Goal: Transaction & Acquisition: Purchase product/service

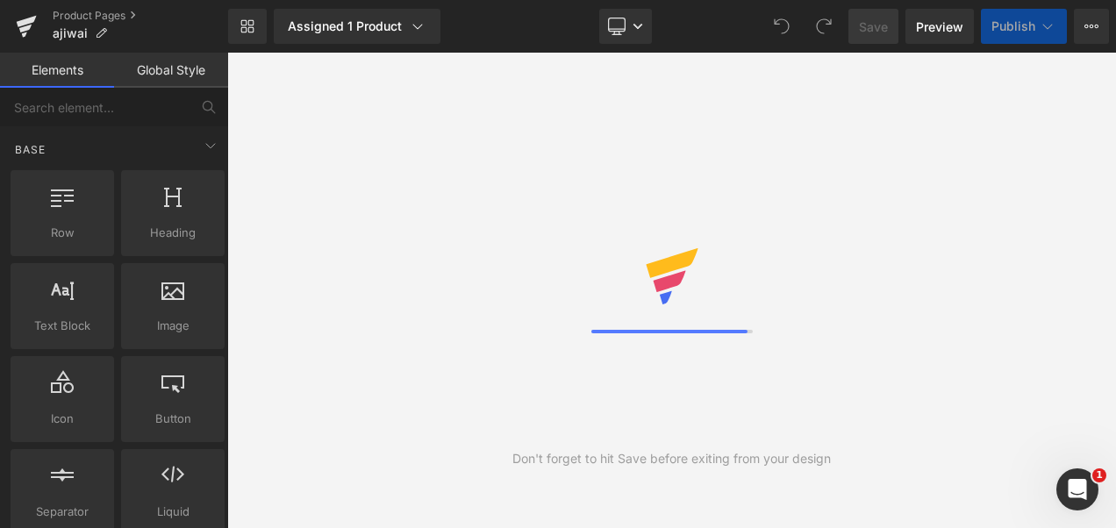
select select
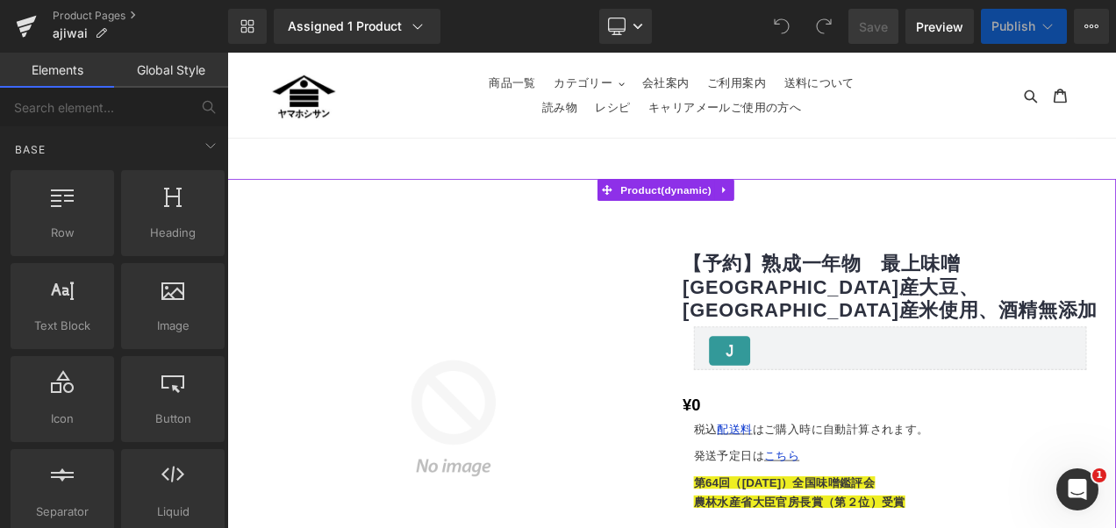
select select
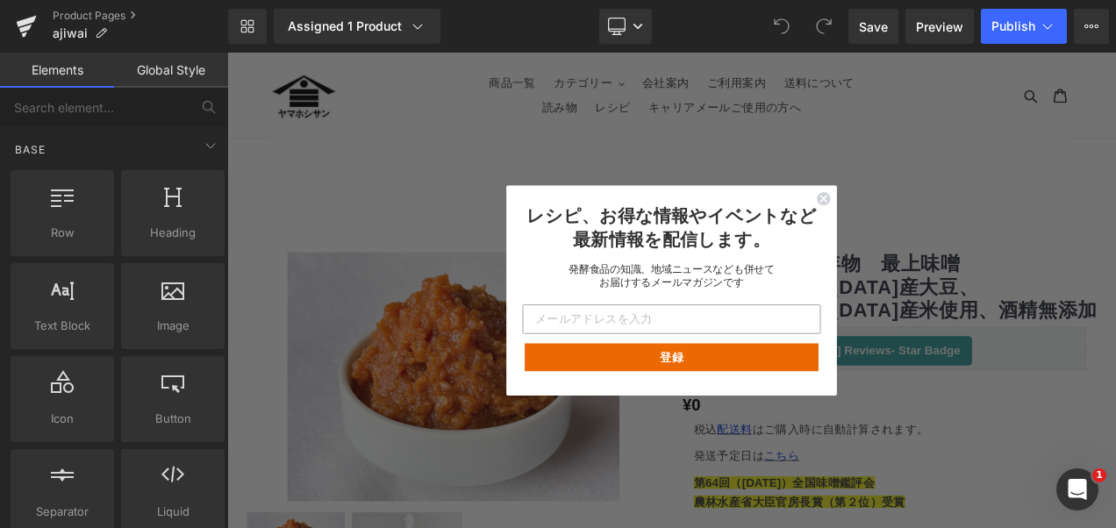
click at [939, 222] on circle "Close dialog" at bounding box center [940, 226] width 17 height 17
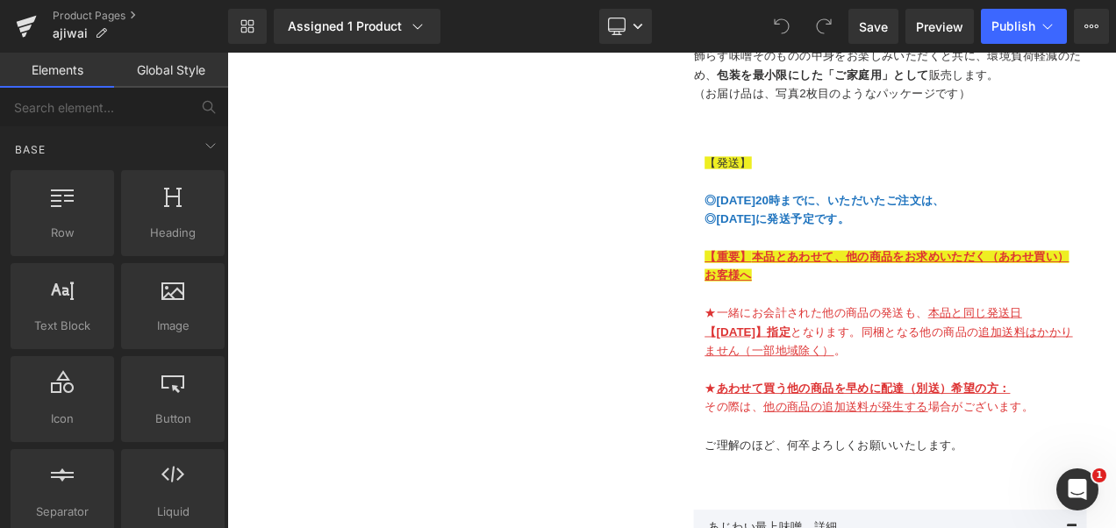
scroll to position [1198, 0]
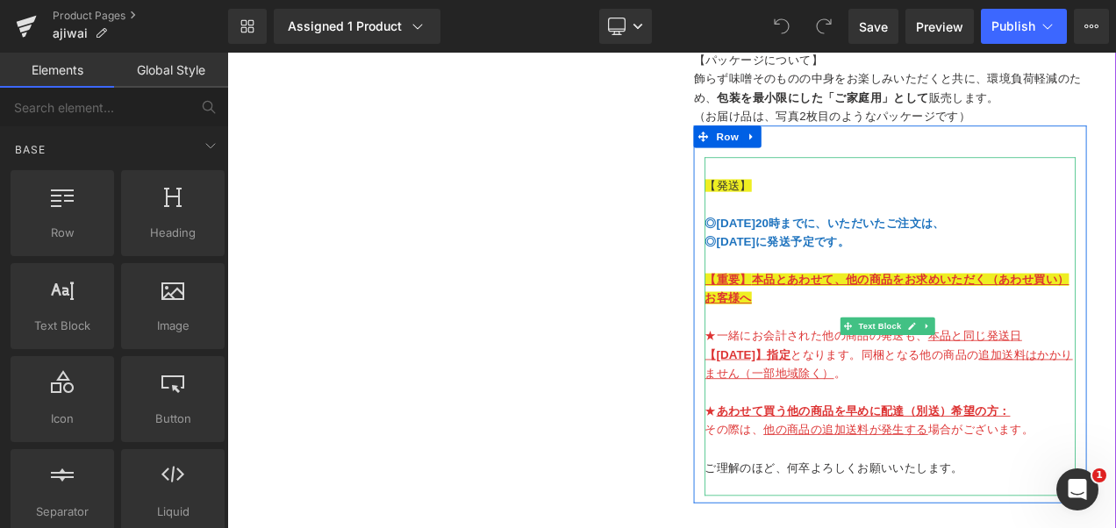
click at [994, 268] on p "◎[DATE]に発送予定です。" at bounding box center [1019, 279] width 443 height 23
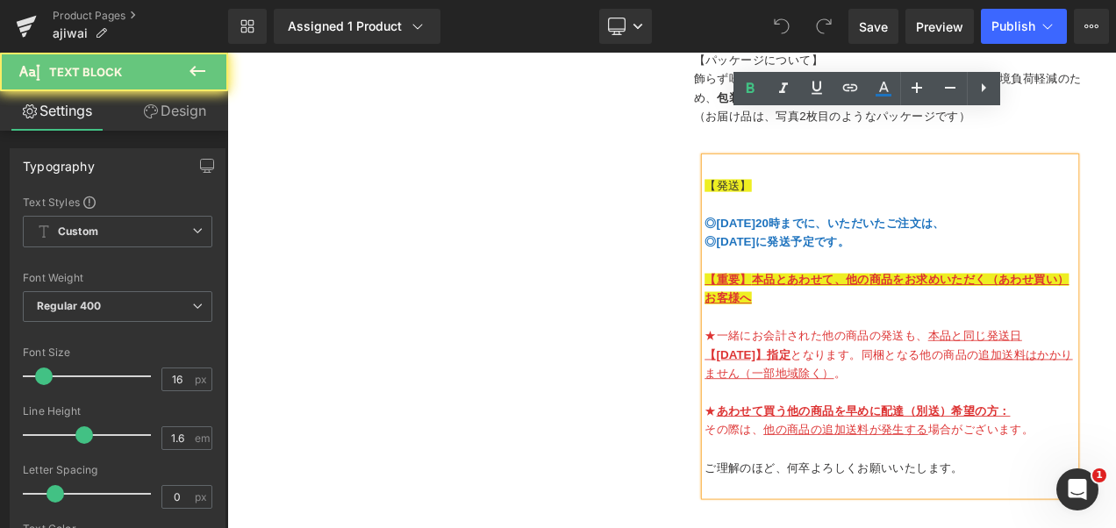
click at [1004, 268] on p "◎[DATE]に発送予定です。" at bounding box center [1019, 279] width 443 height 23
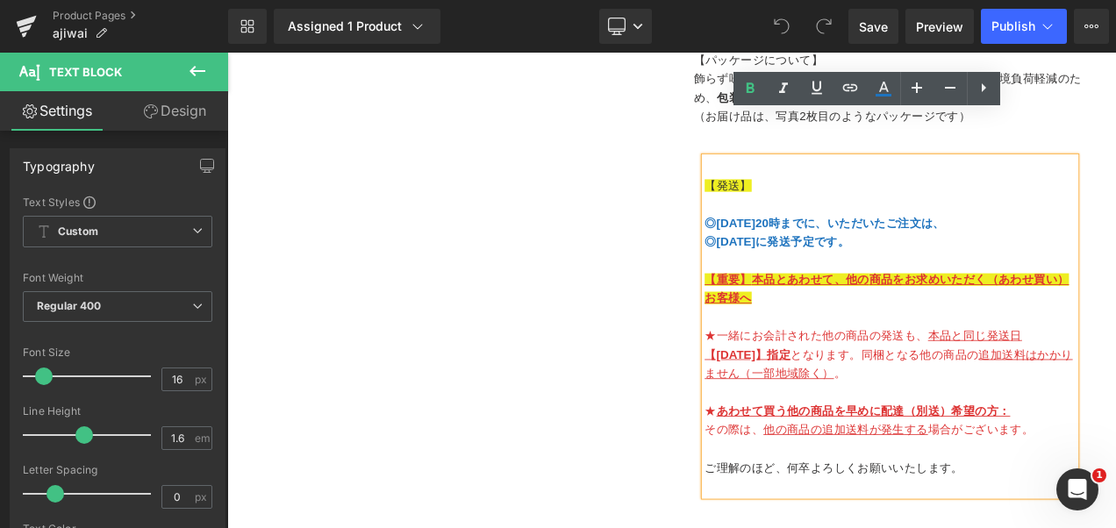
click at [861, 249] on font "◎[DATE]20時までに、いただいたご注文は、" at bounding box center [941, 256] width 287 height 15
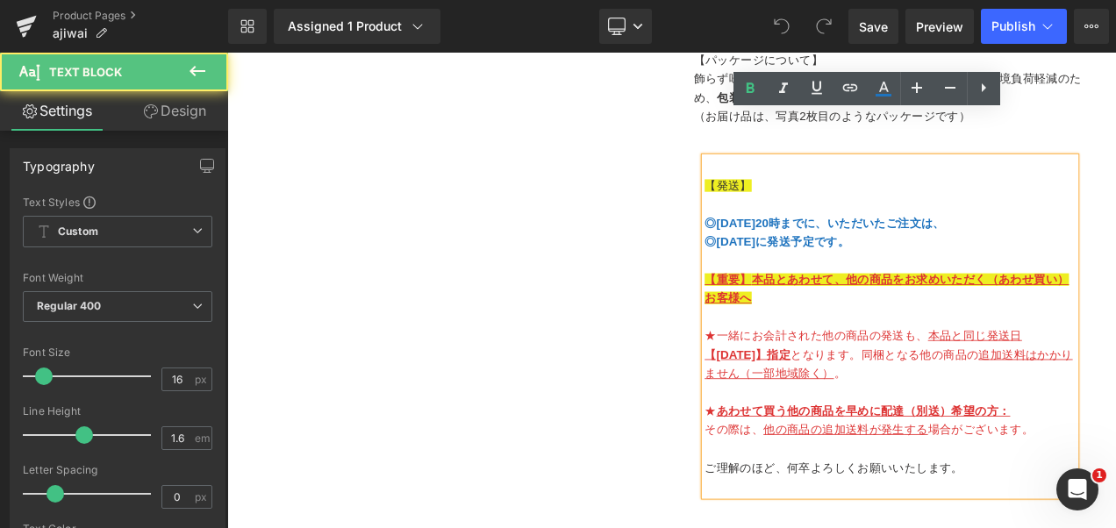
click at [852, 271] on font "◎[DATE]に発送予定です。" at bounding box center [884, 278] width 173 height 15
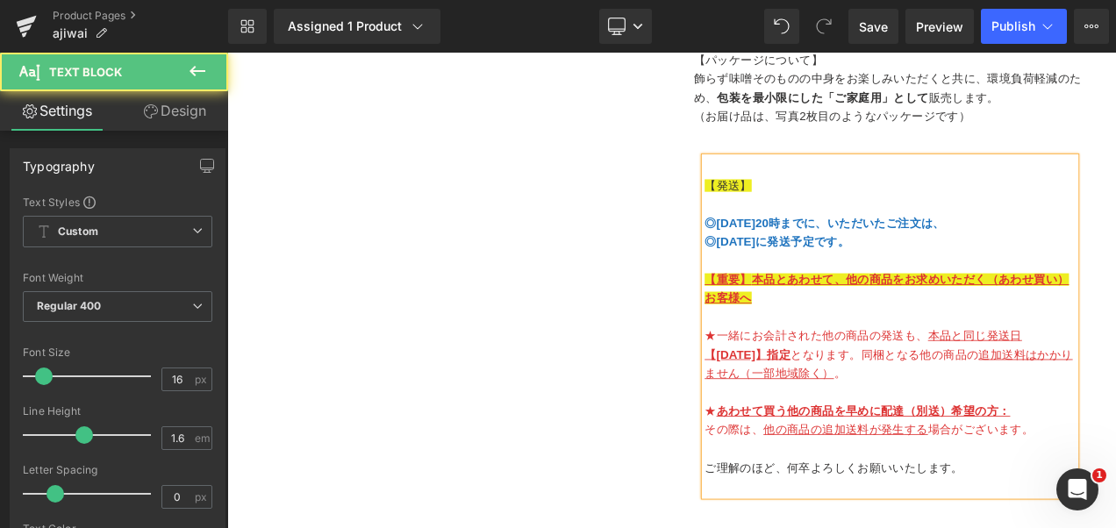
click at [860, 249] on font "◎[DATE]20時までに、いただいたご注文は、" at bounding box center [941, 256] width 287 height 15
click at [900, 249] on font "◎[DATE]20時までに、いただいたご注文は、" at bounding box center [941, 256] width 287 height 15
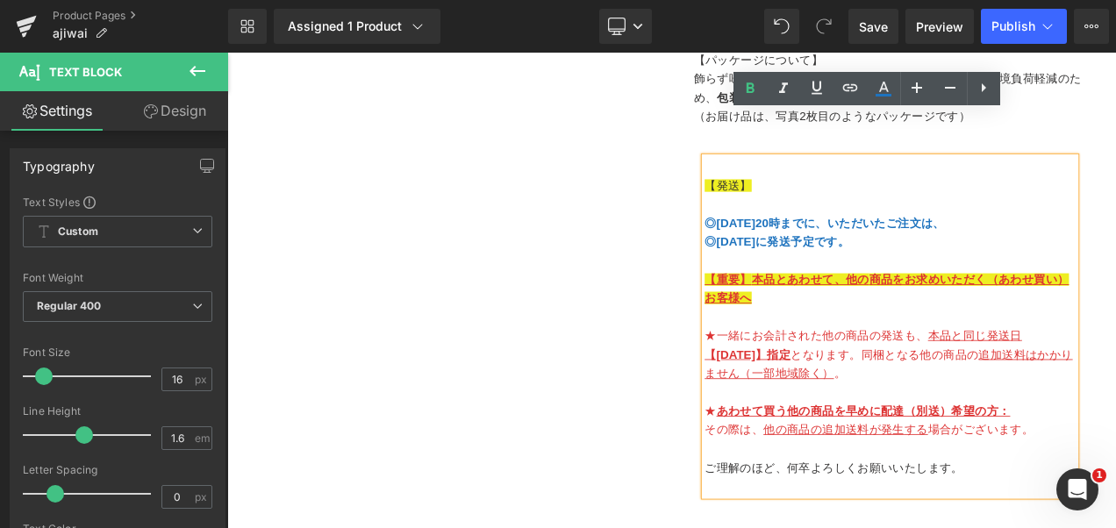
click at [900, 249] on font "◎[DATE]20時までに、いただいたご注文は、" at bounding box center [941, 256] width 287 height 15
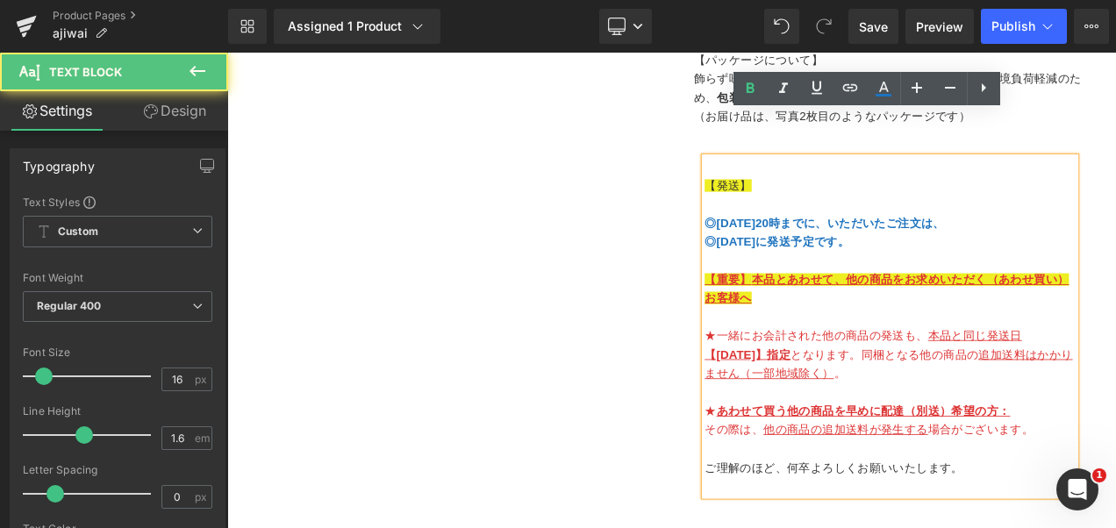
click at [896, 249] on font "◎[DATE]20時までに、いただいたご注文は、" at bounding box center [941, 256] width 287 height 15
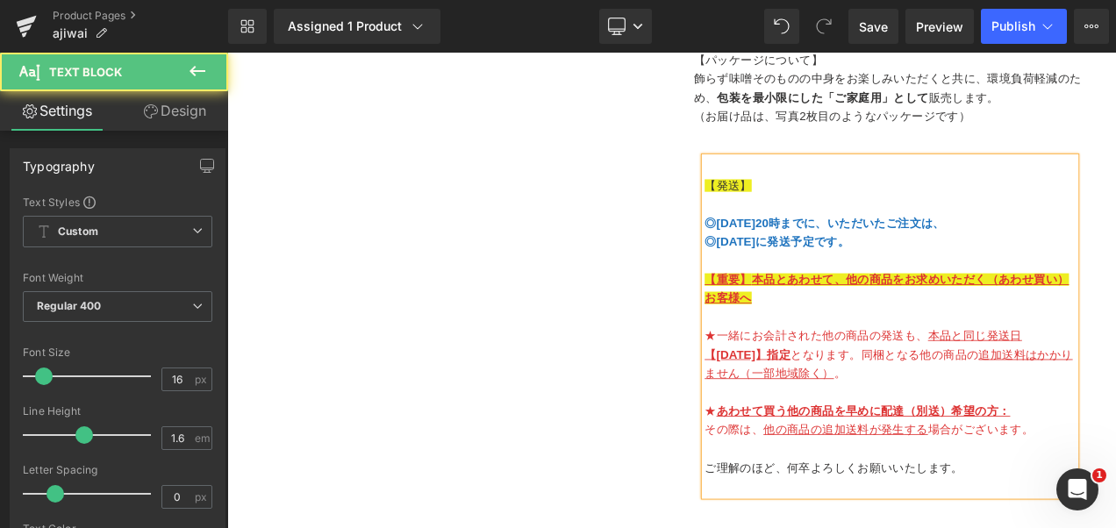
click at [1115, 223] on p at bounding box center [1019, 234] width 443 height 23
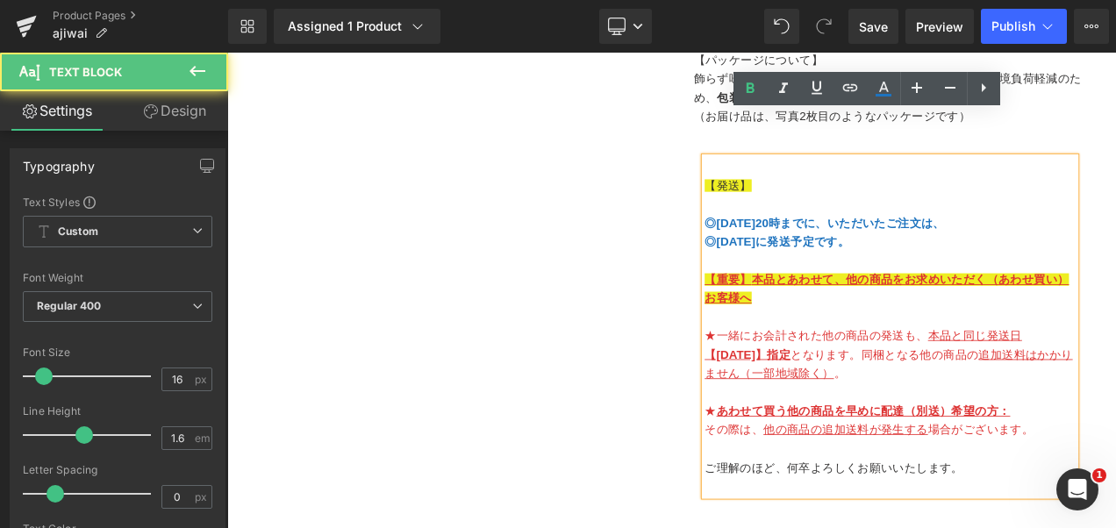
click at [804, 406] on font "【[DATE]】指定" at bounding box center [849, 413] width 103 height 15
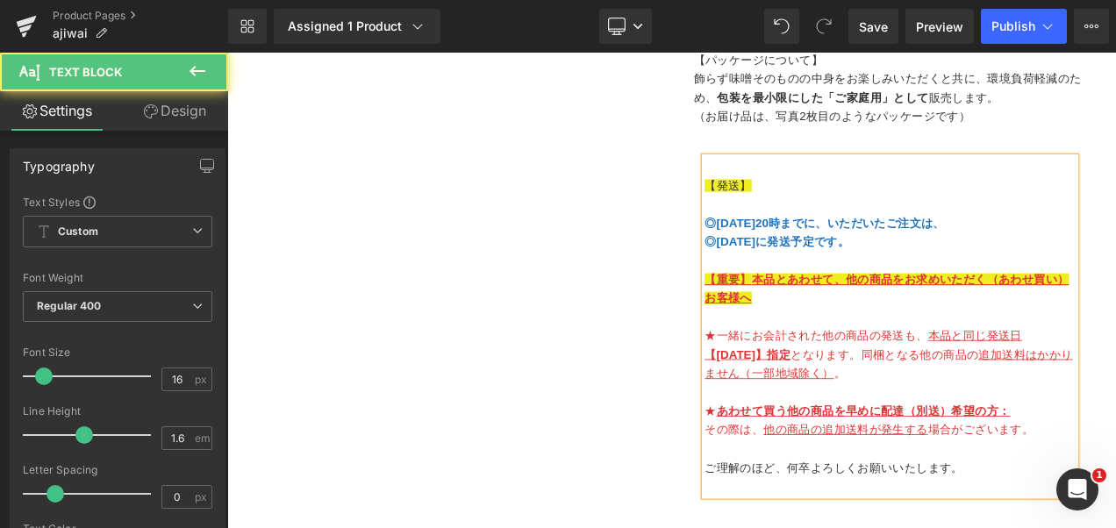
click at [991, 447] on p at bounding box center [1019, 458] width 443 height 23
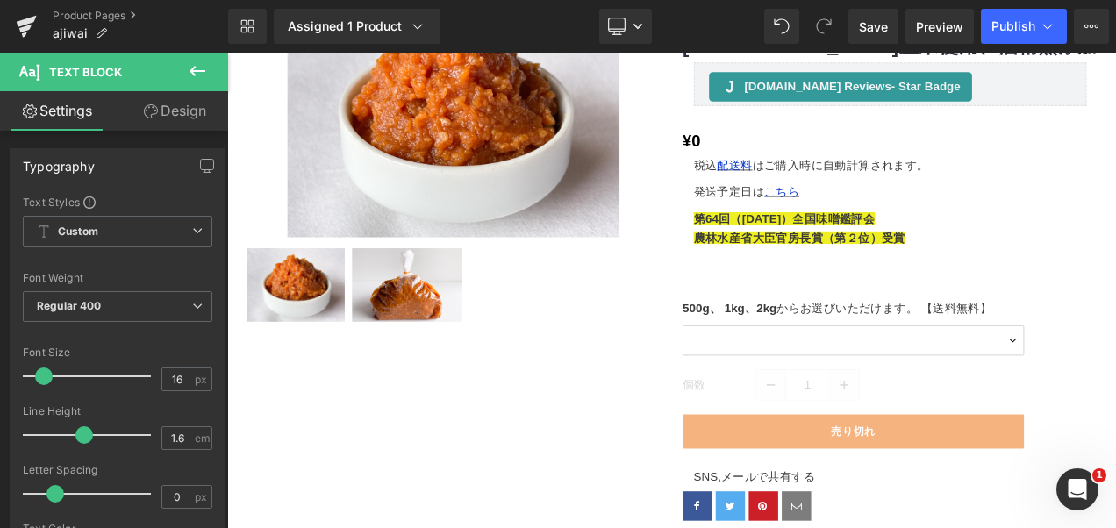
scroll to position [308, 0]
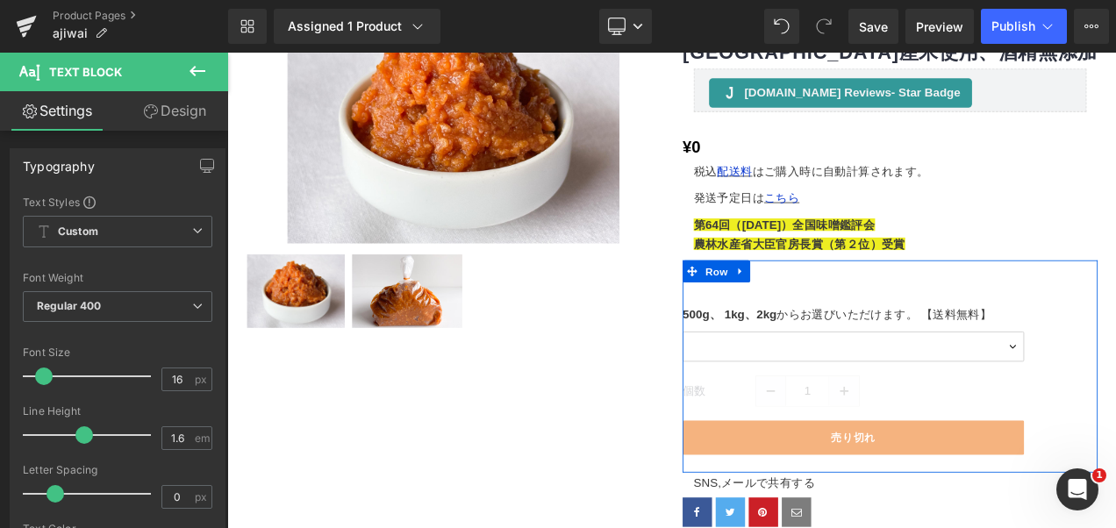
click at [871, 358] on font "1kg、2kg" at bounding box center [852, 365] width 62 height 15
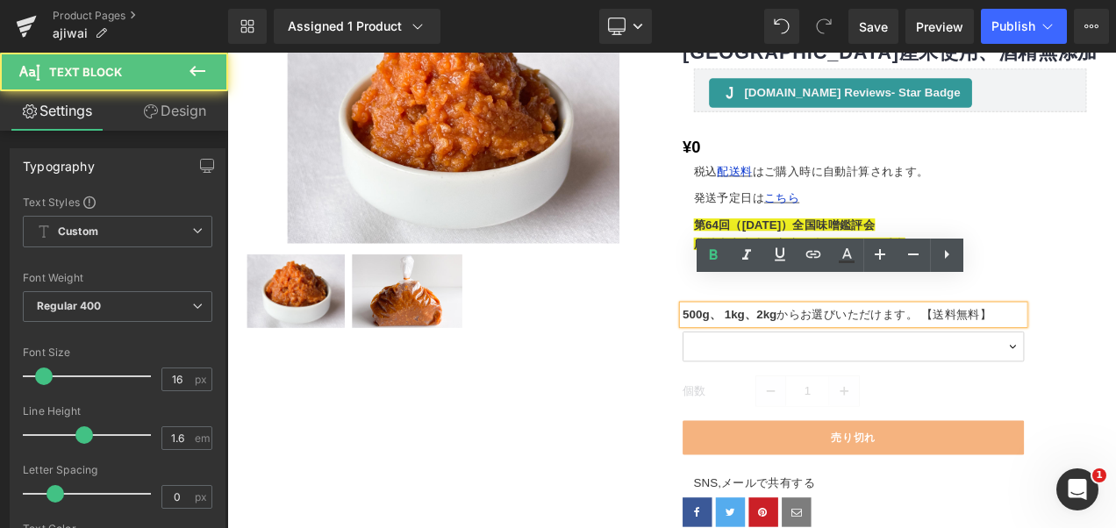
click at [874, 358] on font "1kg、2kg" at bounding box center [852, 365] width 62 height 15
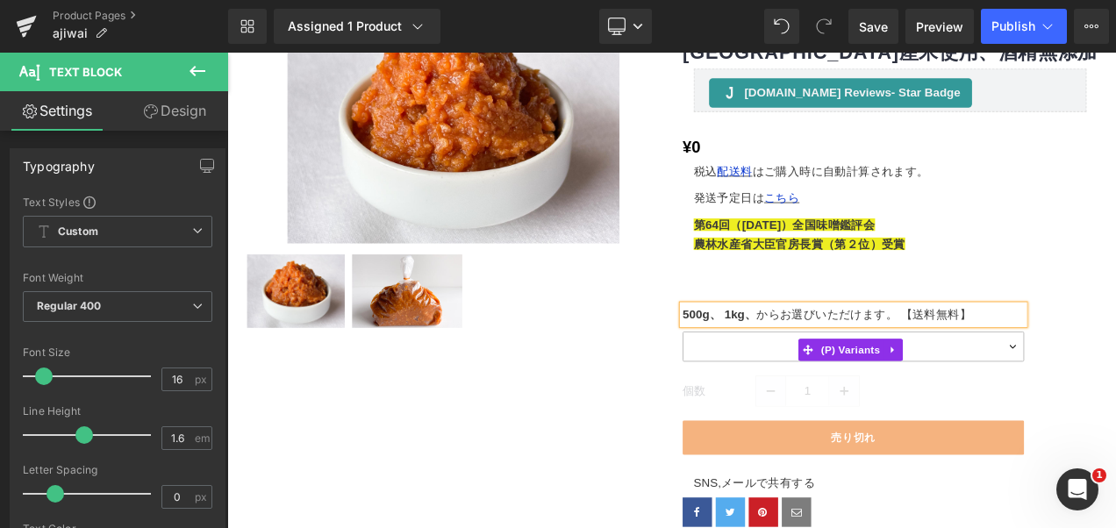
click at [1115, 386] on select "1kg - (Sold Out) 500g - (Sold Out)" at bounding box center [975, 404] width 408 height 36
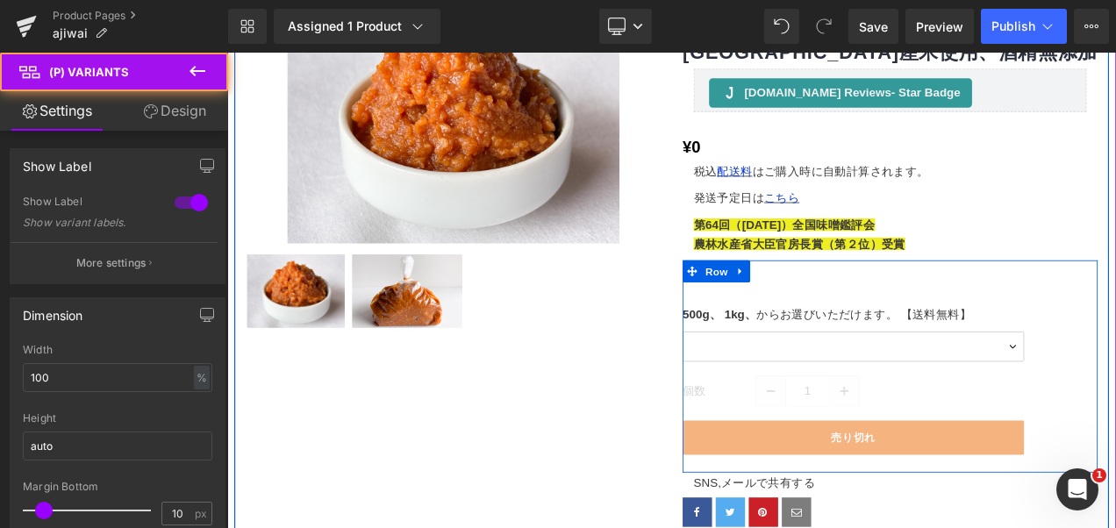
click at [1115, 310] on div "500g、 1kg、 からお選びいただけます。 【送料無料】 Text Block 1kg - (Sold Out) 500g - (Sold Out) (P…" at bounding box center [1019, 428] width 496 height 254
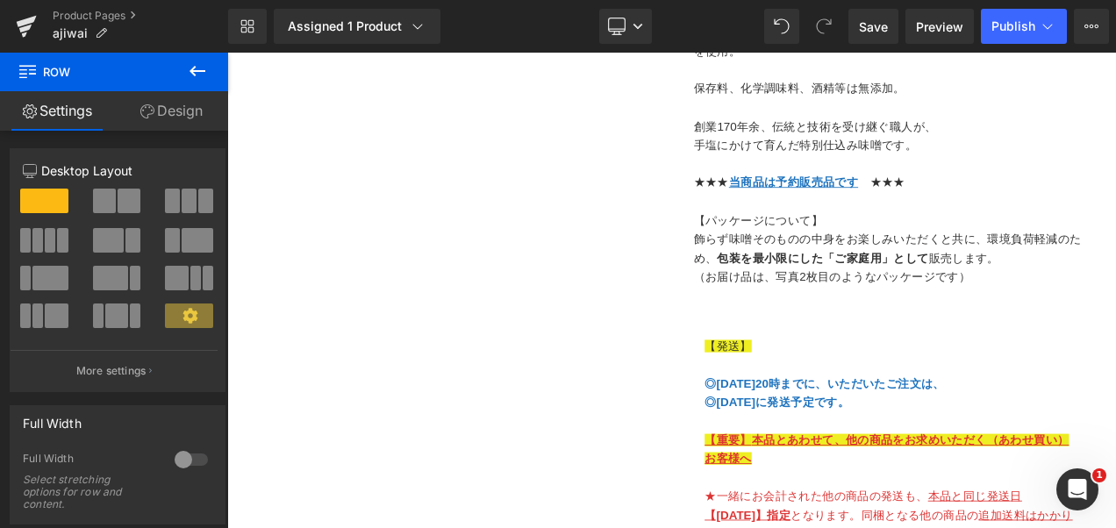
scroll to position [980, 0]
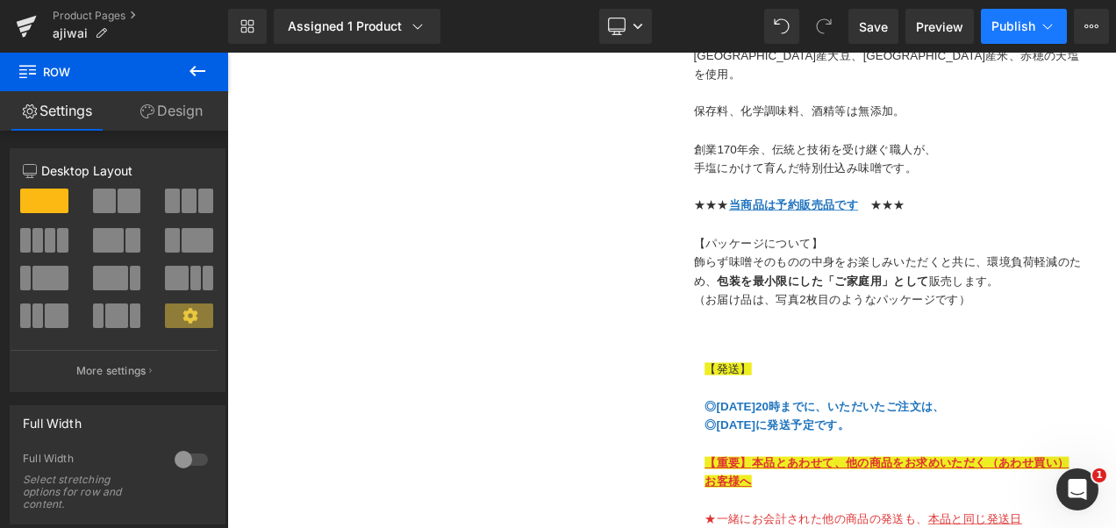
click at [1037, 23] on button "Publish" at bounding box center [1024, 26] width 86 height 35
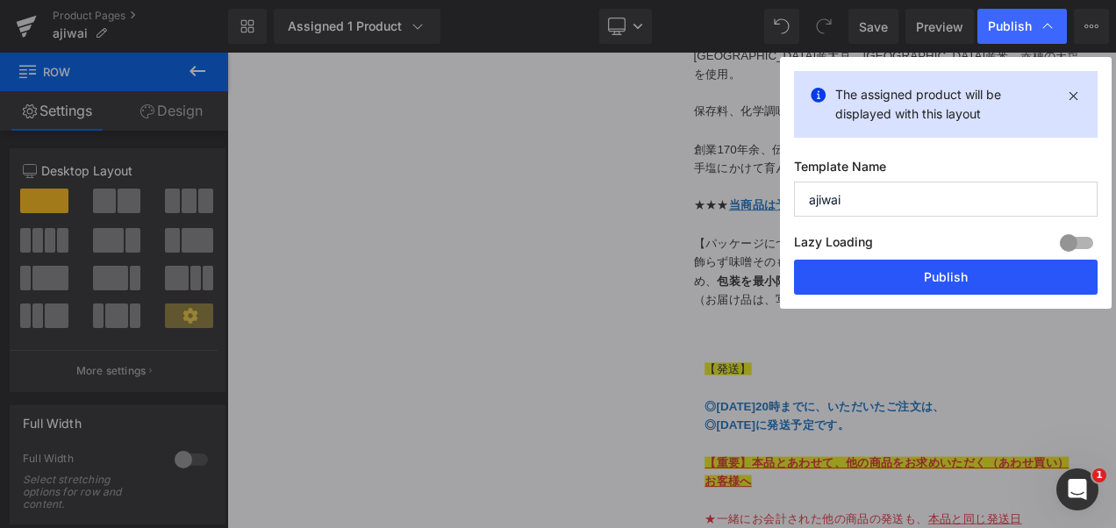
click at [1014, 275] on button "Publish" at bounding box center [946, 277] width 304 height 35
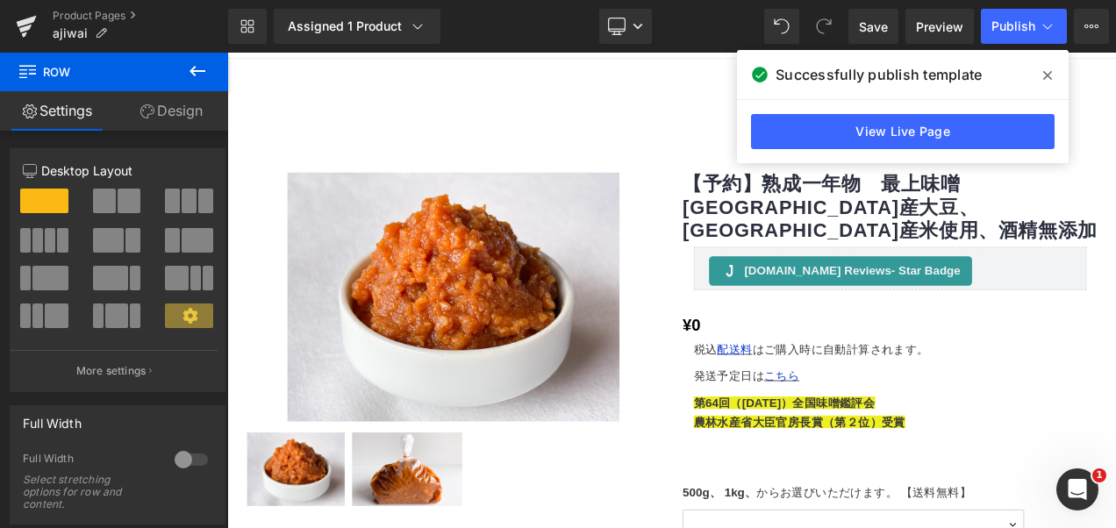
scroll to position [116, 0]
